Goal: Information Seeking & Learning: Learn about a topic

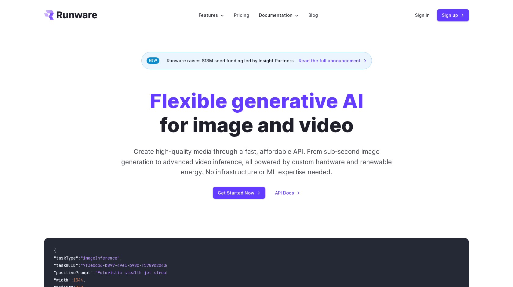
scroll to position [2, 0]
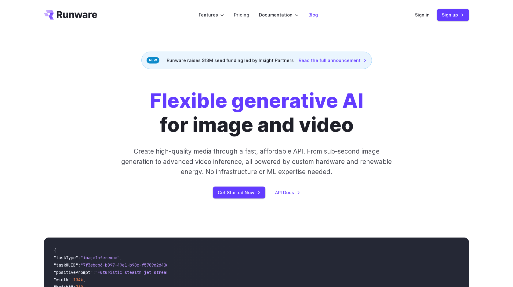
click at [312, 16] on link "Blog" at bounding box center [313, 14] width 9 height 7
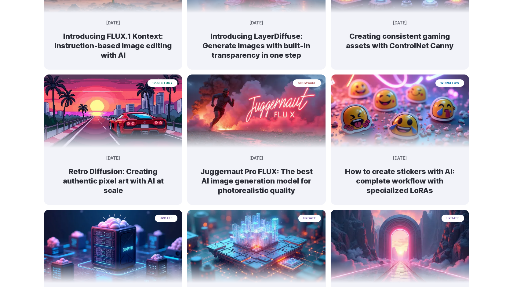
scroll to position [464, 0]
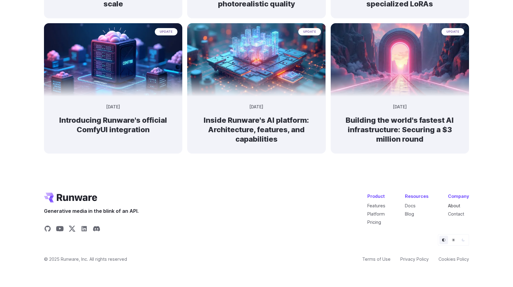
click at [454, 205] on link "About" at bounding box center [454, 205] width 12 height 5
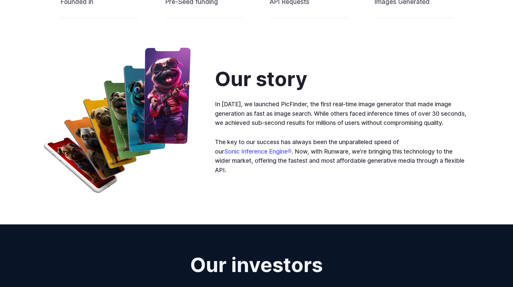
scroll to position [295, 0]
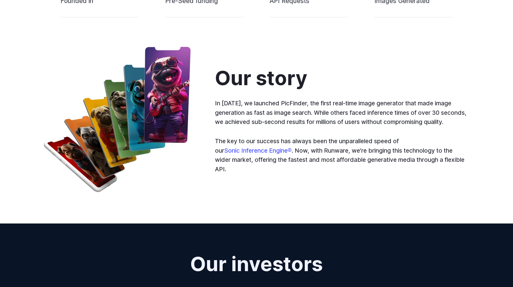
click at [284, 105] on p "In 2023, we launched PicFinder, the first real-time image generator that made i…" at bounding box center [342, 113] width 254 height 28
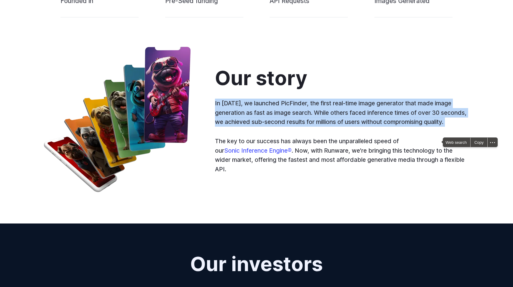
click at [290, 106] on p "In 2023, we launched PicFinder, the first real-time image generator that made i…" at bounding box center [342, 113] width 254 height 28
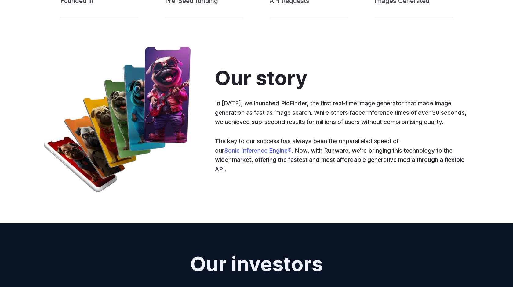
click at [310, 113] on p "In 2023, we launched PicFinder, the first real-time image generator that made i…" at bounding box center [342, 113] width 254 height 28
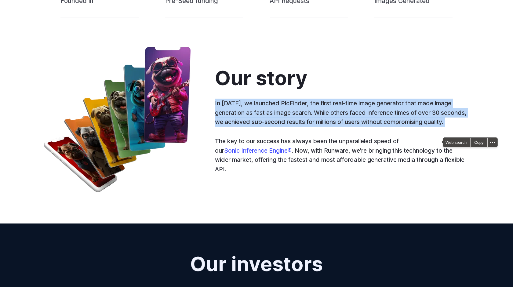
click at [322, 114] on p "In 2023, we launched PicFinder, the first real-time image generator that made i…" at bounding box center [342, 113] width 254 height 28
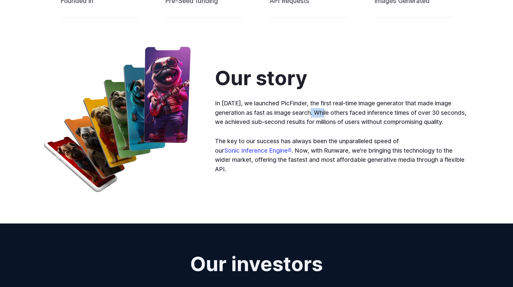
click at [322, 114] on p "In 2023, we launched PicFinder, the first real-time image generator that made i…" at bounding box center [342, 113] width 254 height 28
click at [320, 113] on p "In 2023, we launched PicFinder, the first real-time image generator that made i…" at bounding box center [342, 113] width 254 height 28
click at [332, 116] on p "In 2023, we launched PicFinder, the first real-time image generator that made i…" at bounding box center [342, 113] width 254 height 28
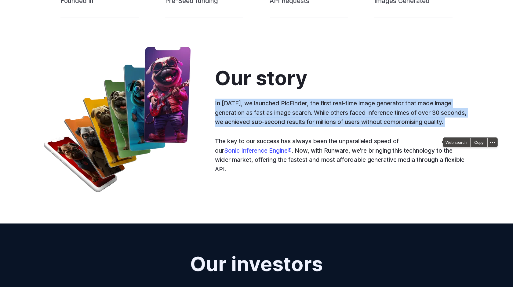
click at [339, 116] on p "In 2023, we launched PicFinder, the first real-time image generator that made i…" at bounding box center [342, 113] width 254 height 28
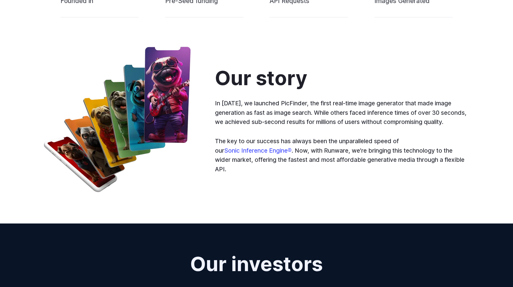
click at [340, 113] on p "In 2023, we launched PicFinder, the first real-time image generator that made i…" at bounding box center [342, 113] width 254 height 28
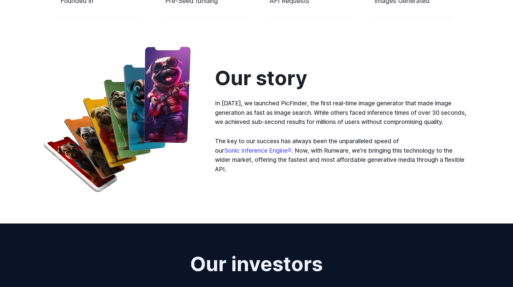
click at [347, 123] on p "In 2023, we launched PicFinder, the first real-time image generator that made i…" at bounding box center [342, 113] width 254 height 28
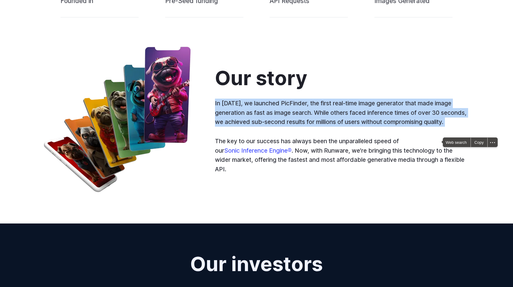
click at [347, 123] on p "In 2023, we launched PicFinder, the first real-time image generator that made i…" at bounding box center [342, 113] width 254 height 28
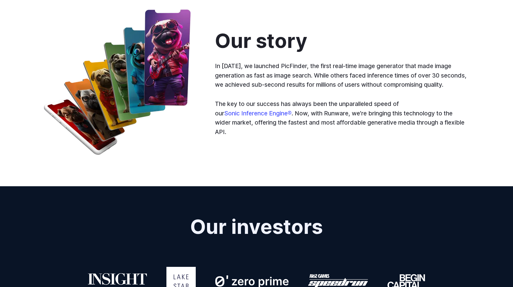
scroll to position [333, 0]
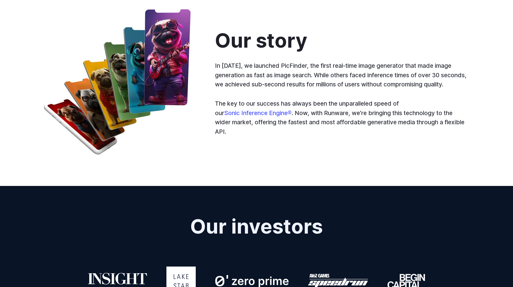
click at [320, 114] on p "The key to our success has always been the unparalleled speed of our Sonic Infe…" at bounding box center [342, 118] width 254 height 38
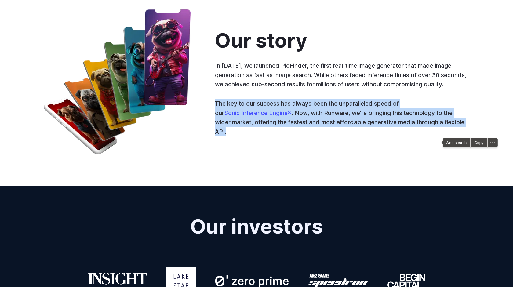
click at [320, 114] on p "The key to our success has always been the unparalleled speed of our Sonic Infe…" at bounding box center [342, 118] width 254 height 38
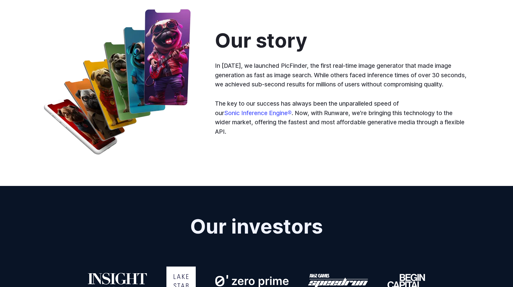
click at [324, 124] on p "The key to our success has always been the unparalleled speed of our Sonic Infe…" at bounding box center [342, 118] width 254 height 38
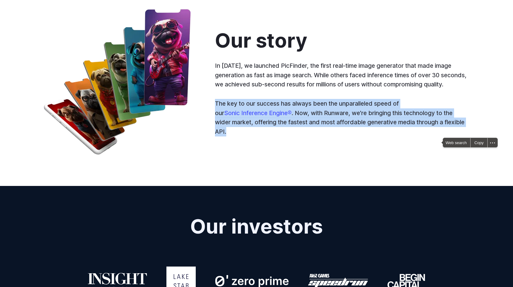
click at [330, 125] on p "The key to our success has always been the unparalleled speed of our Sonic Infe…" at bounding box center [342, 118] width 254 height 38
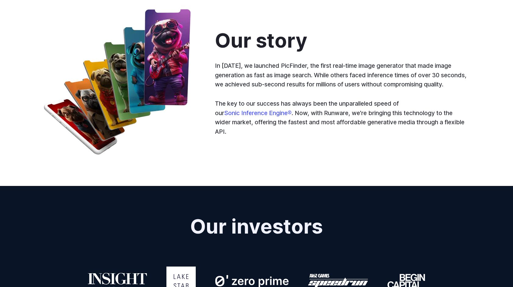
click at [330, 125] on p "The key to our success has always been the unparalleled speed of our Sonic Infe…" at bounding box center [342, 118] width 254 height 38
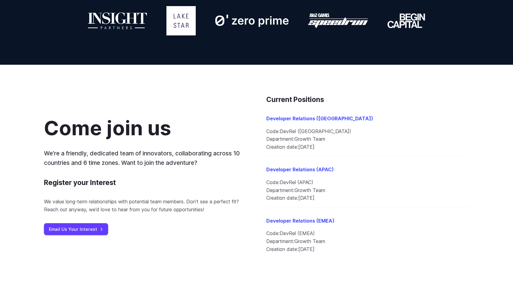
scroll to position [612, 0]
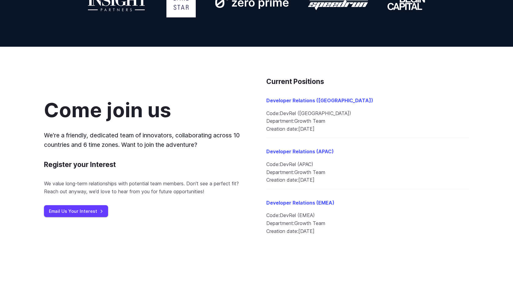
click at [310, 115] on li "Code: DevRel (Americas)" at bounding box center [367, 114] width 203 height 8
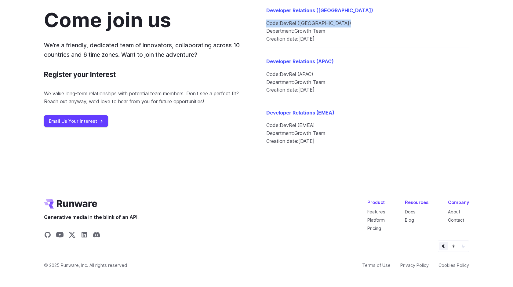
scroll to position [708, 0]
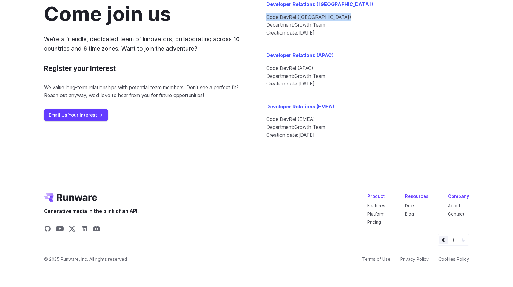
click at [311, 108] on link "Developer Relations (EMEA)" at bounding box center [300, 107] width 68 height 6
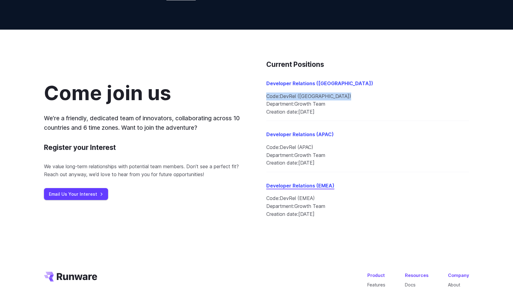
scroll to position [624, 0]
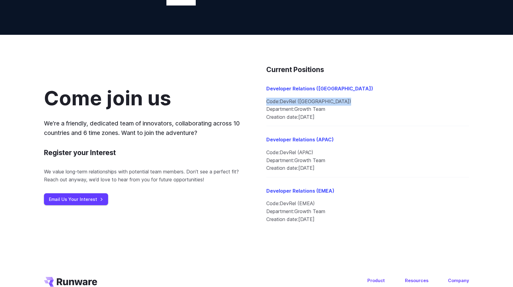
click at [229, 62] on div "Come join us We’re a friendly, dedicated team of innovators, collaborating acro…" at bounding box center [256, 146] width 513 height 223
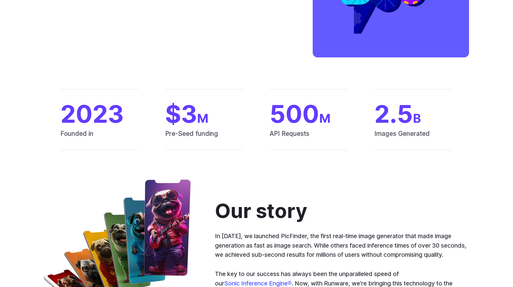
scroll to position [0, 0]
